Goal: Contribute content: Add original content to the website for others to see

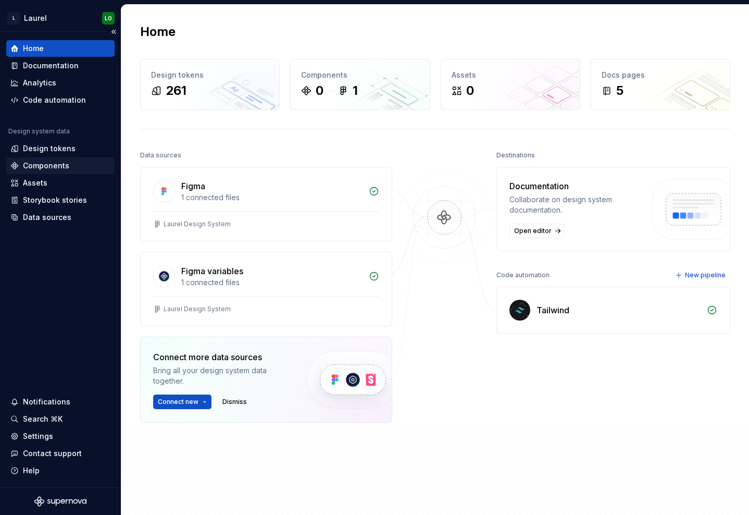
click at [55, 159] on div "Components" at bounding box center [60, 165] width 108 height 17
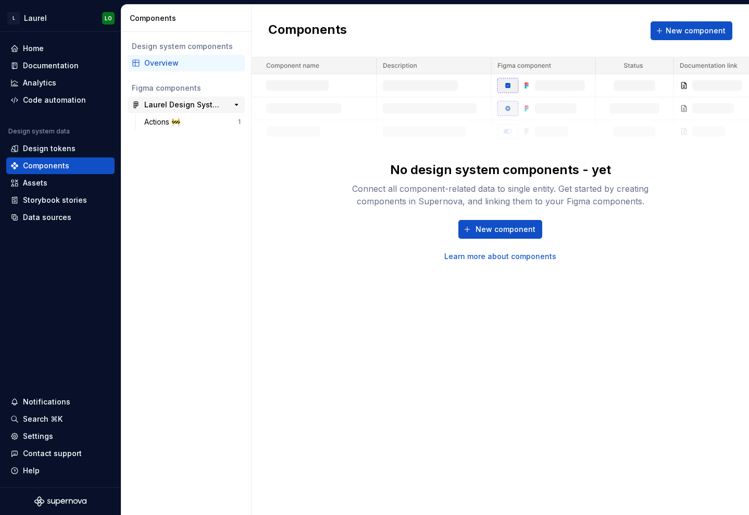
click at [203, 108] on div "Laurel Design System" at bounding box center [183, 104] width 78 height 10
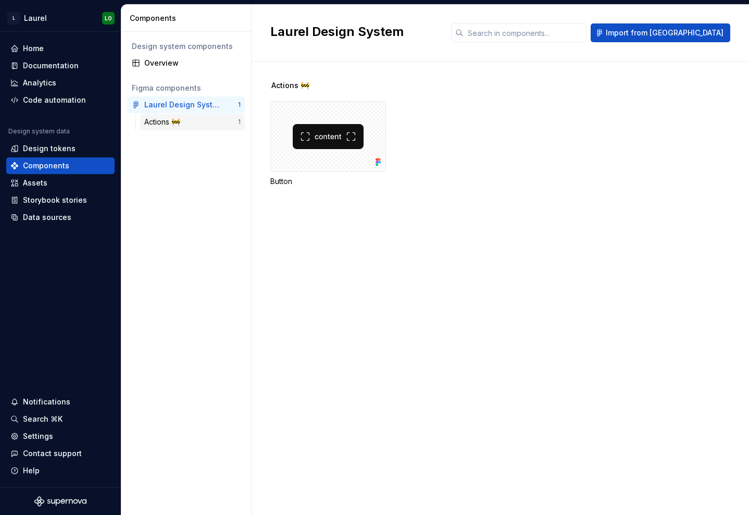
click at [201, 119] on div "Actions 🚧" at bounding box center [191, 122] width 94 height 10
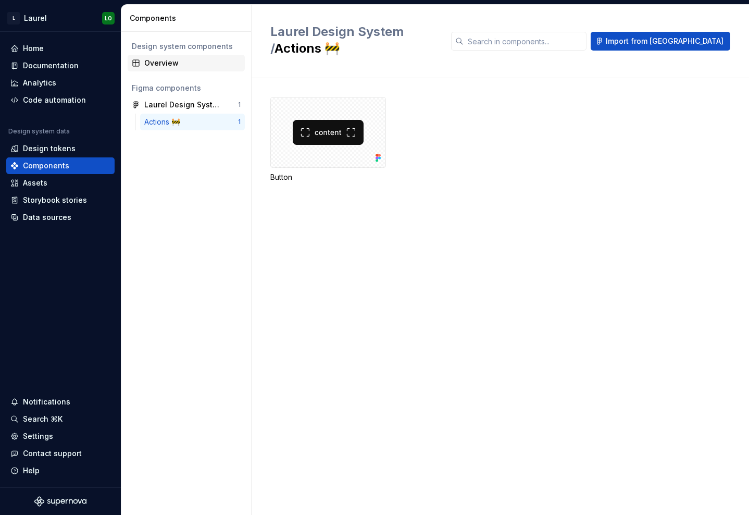
click at [198, 62] on div "Overview" at bounding box center [192, 63] width 96 height 10
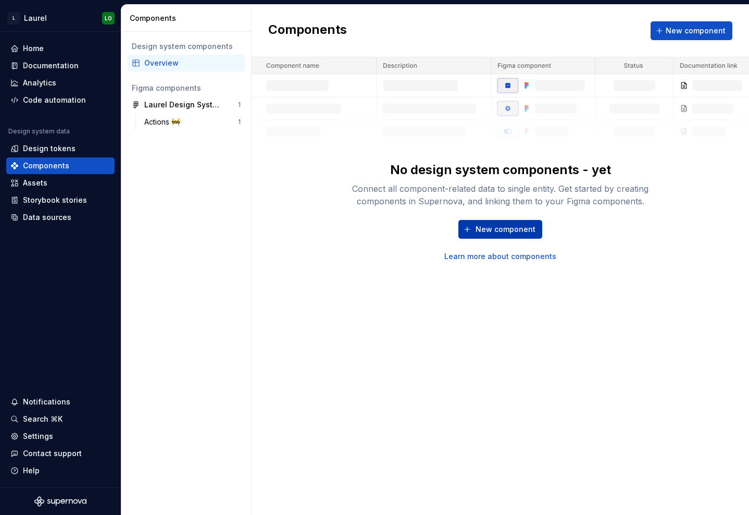
click at [507, 233] on span "New component" at bounding box center [505, 229] width 60 height 10
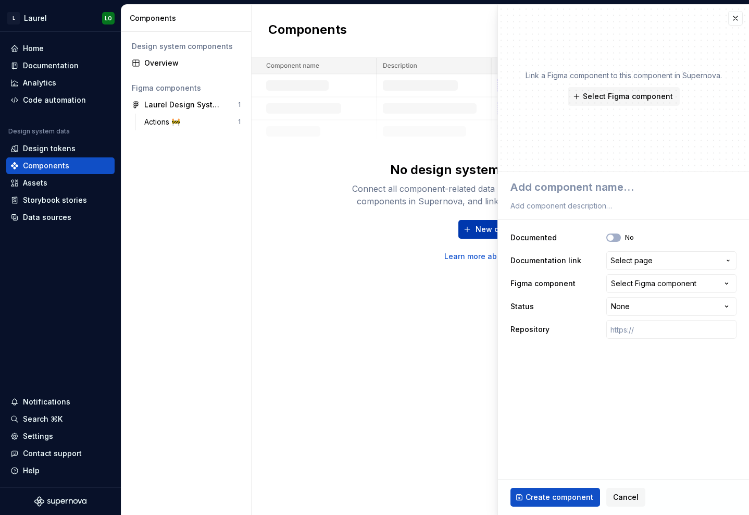
type textarea "*"
click at [642, 264] on span "Select page" at bounding box center [631, 260] width 42 height 10
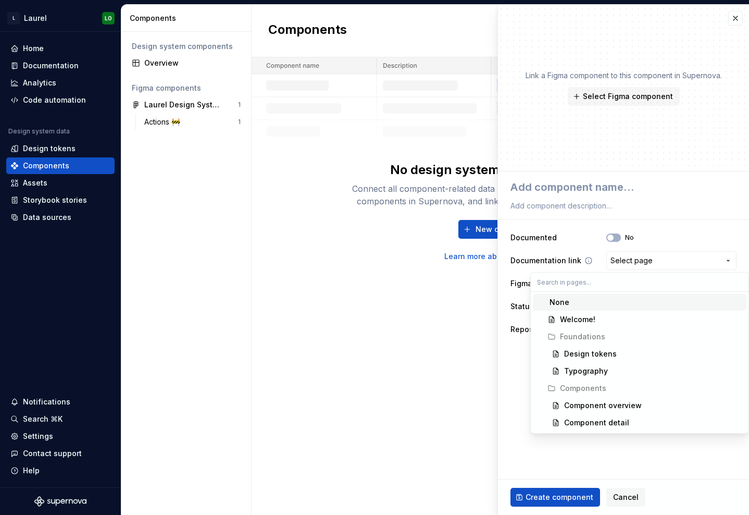
click at [592, 256] on html "**********" at bounding box center [374, 257] width 749 height 515
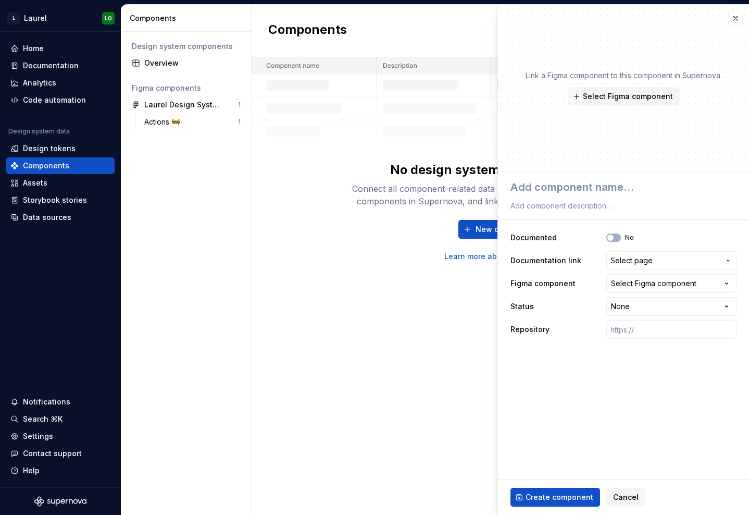
click at [610, 485] on div "Create component Cancel" at bounding box center [623, 496] width 251 height 35
click at [632, 496] on span "Cancel" at bounding box center [626, 497] width 26 height 10
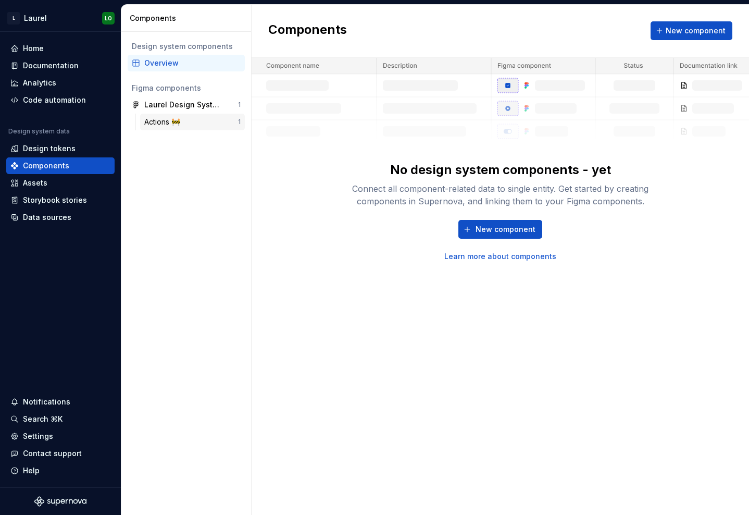
click at [221, 117] on div "Actions 🚧" at bounding box center [191, 122] width 94 height 10
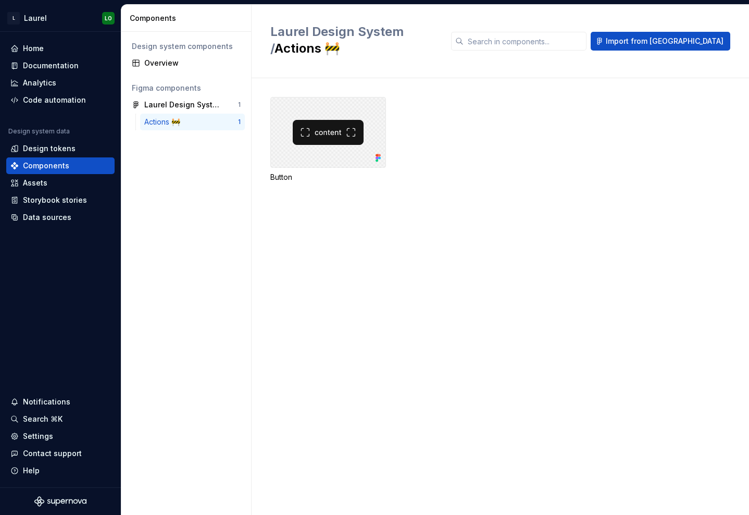
click at [357, 125] on div at bounding box center [328, 132] width 116 height 71
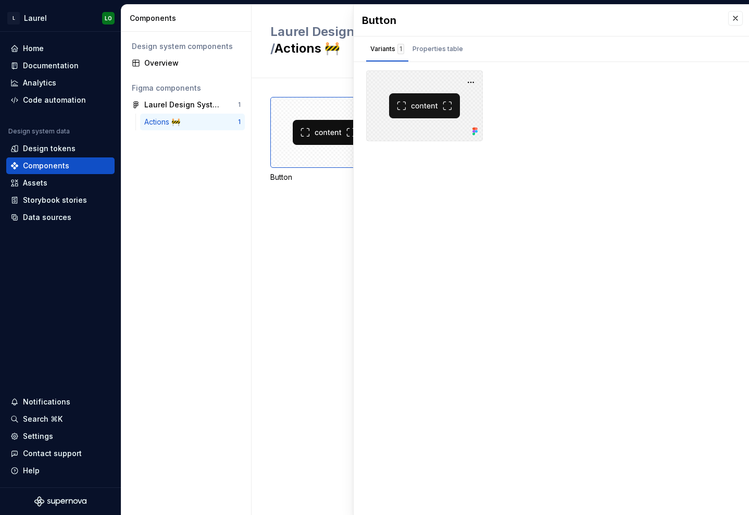
click at [441, 114] on div at bounding box center [424, 105] width 117 height 71
click at [420, 58] on div "Properties table" at bounding box center [437, 51] width 59 height 21
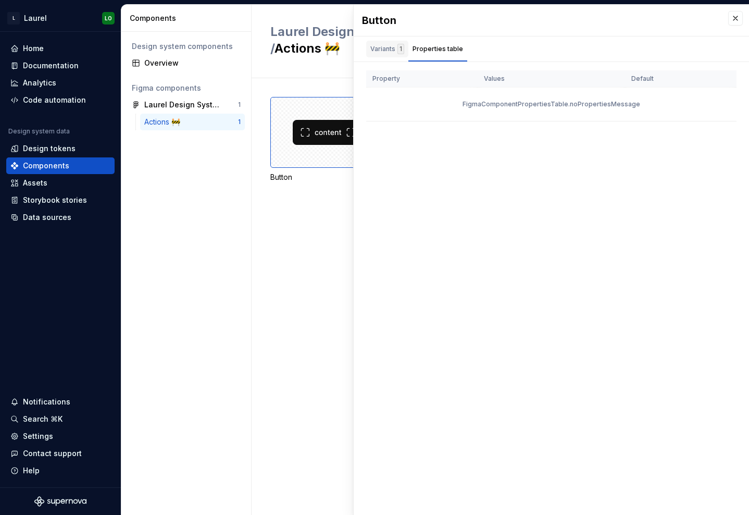
click at [382, 54] on div "Variants 1" at bounding box center [387, 49] width 34 height 10
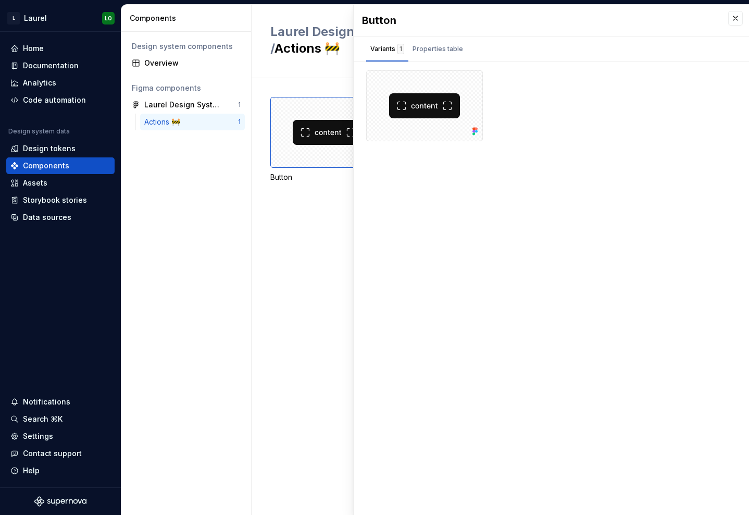
click at [225, 186] on div "Design system components Overview Figma components Laurel Design System 1 Actio…" at bounding box center [186, 273] width 130 height 483
click at [740, 24] on button "button" at bounding box center [735, 18] width 15 height 15
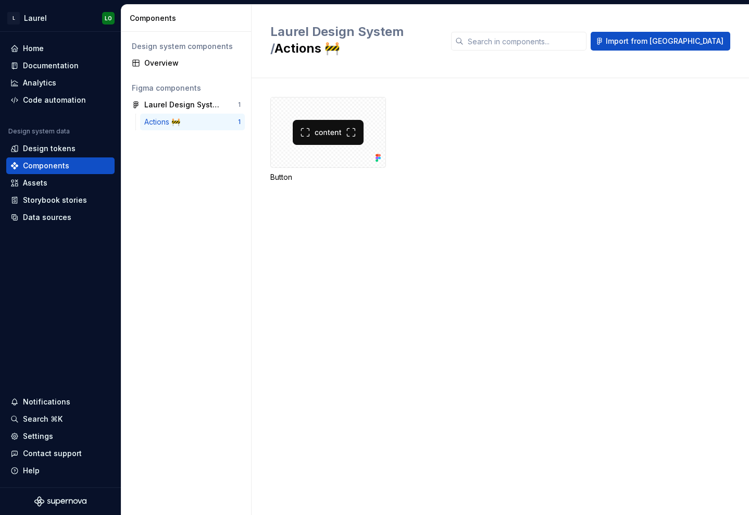
click at [161, 51] on div "Design system components" at bounding box center [186, 46] width 109 height 10
click at [161, 55] on div "Overview" at bounding box center [186, 63] width 117 height 17
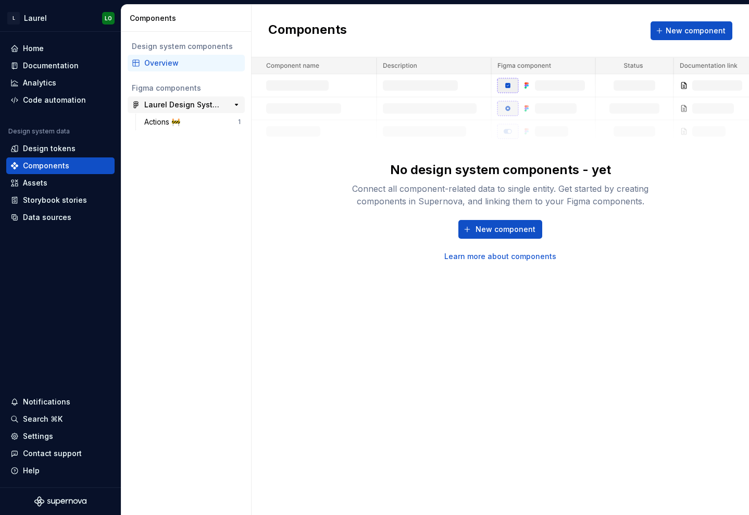
click at [189, 103] on div "Laurel Design System" at bounding box center [183, 104] width 78 height 10
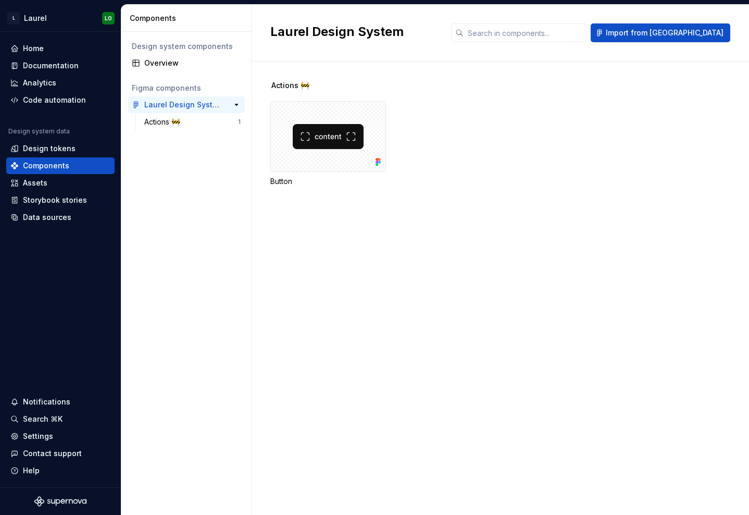
click at [189, 103] on div "Laurel Design System" at bounding box center [183, 104] width 78 height 10
click at [46, 91] on div "Analytics" at bounding box center [60, 82] width 108 height 17
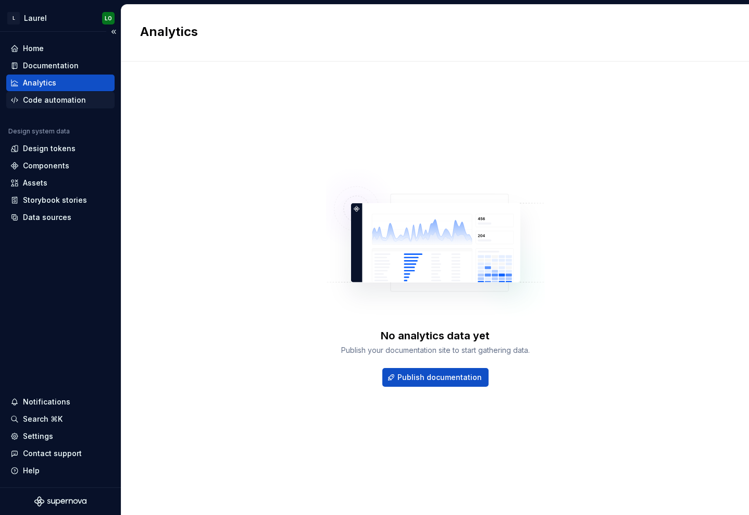
click at [43, 97] on div "Code automation" at bounding box center [54, 100] width 63 height 10
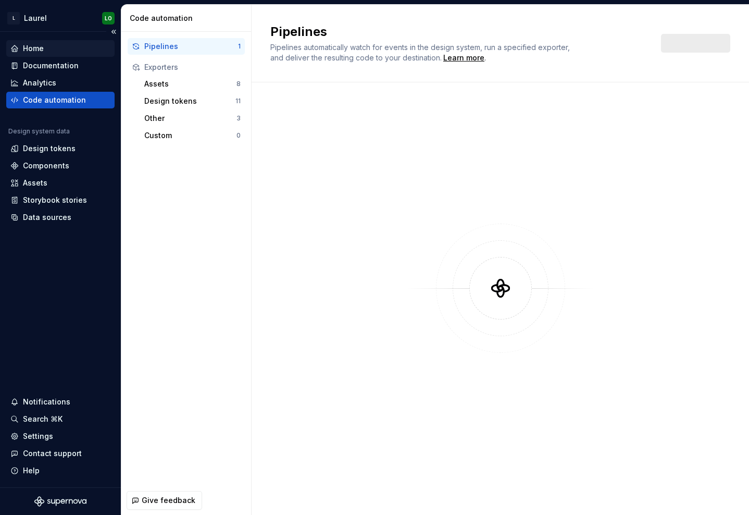
click at [34, 52] on div "Home" at bounding box center [33, 48] width 21 height 10
